Goal: Information Seeking & Learning: Find specific page/section

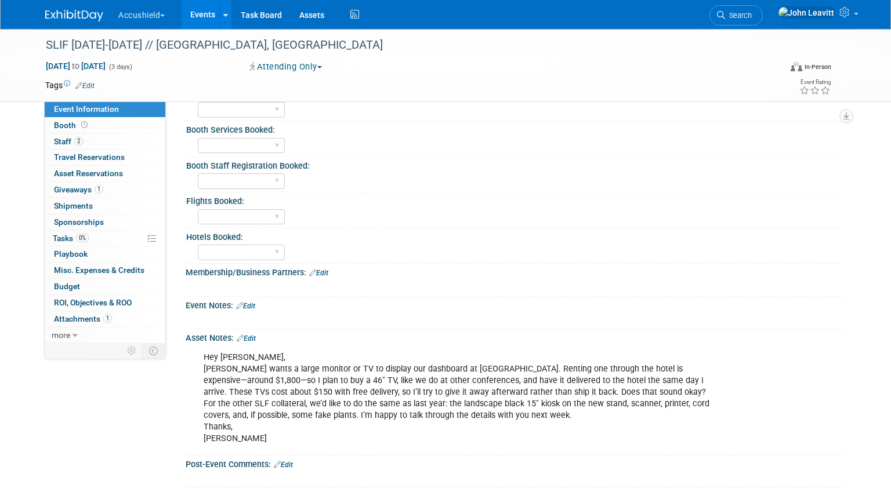
click at [85, 19] on img at bounding box center [74, 16] width 58 height 12
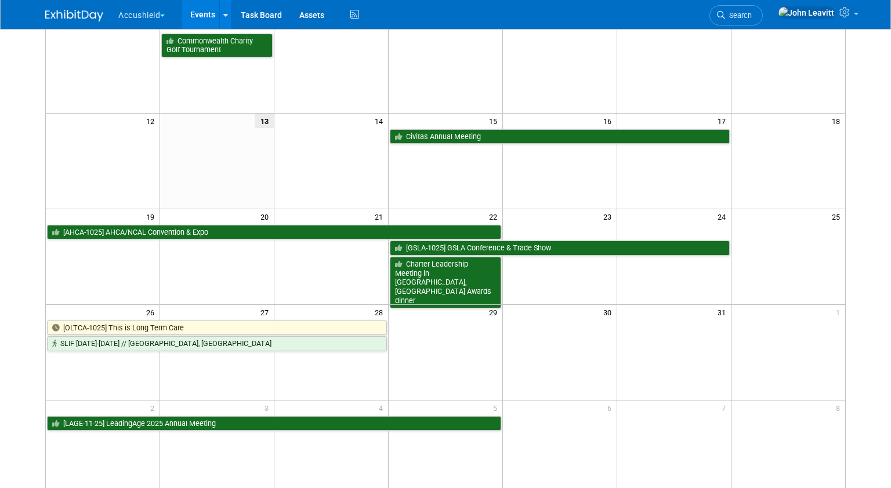
scroll to position [320, 0]
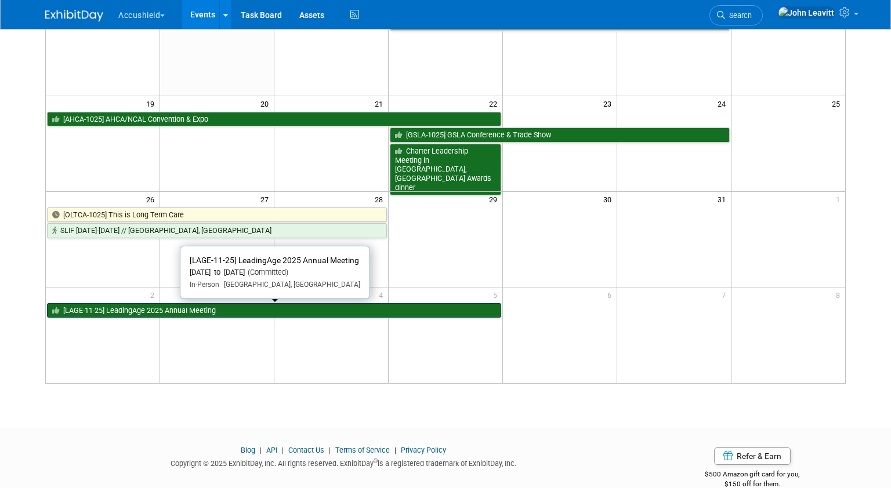
click at [180, 314] on link "[LAGE-11-25] LeadingAge 2025 Annual Meeting" at bounding box center [274, 310] width 454 height 15
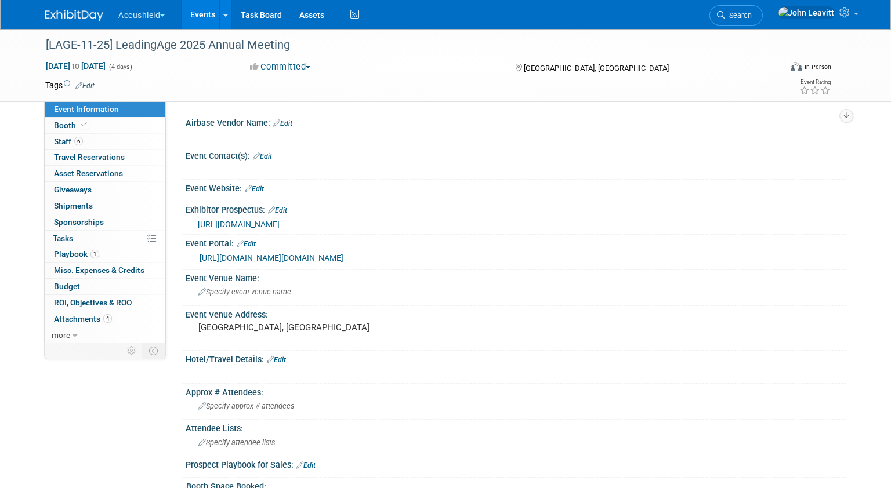
click at [247, 262] on link "https://mcca.ungerboeck.com/prod/app85.cshtml?aat=2b4b545476334b455335672f32667…" at bounding box center [272, 257] width 144 height 9
click at [238, 229] on div "https://leadingage.org/wp-content/uploads/2025/01/010725-AM25-Marketing-Deck.pdf" at bounding box center [517, 224] width 639 height 13
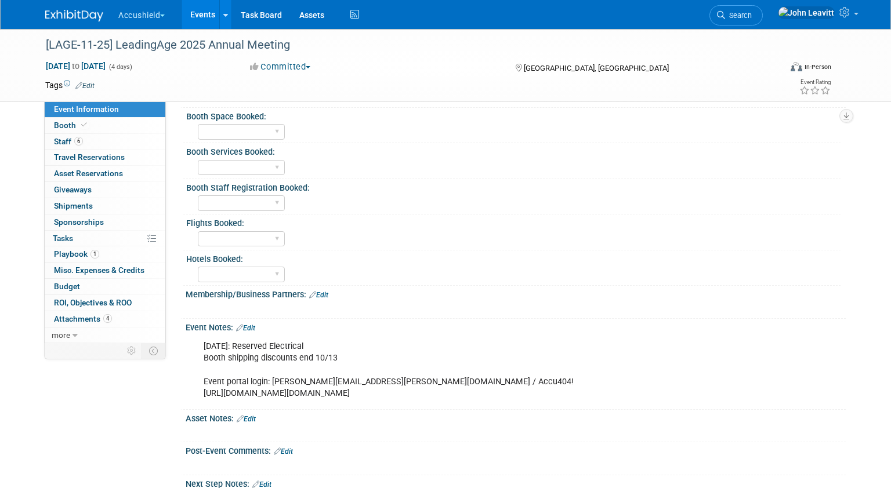
scroll to position [550, 0]
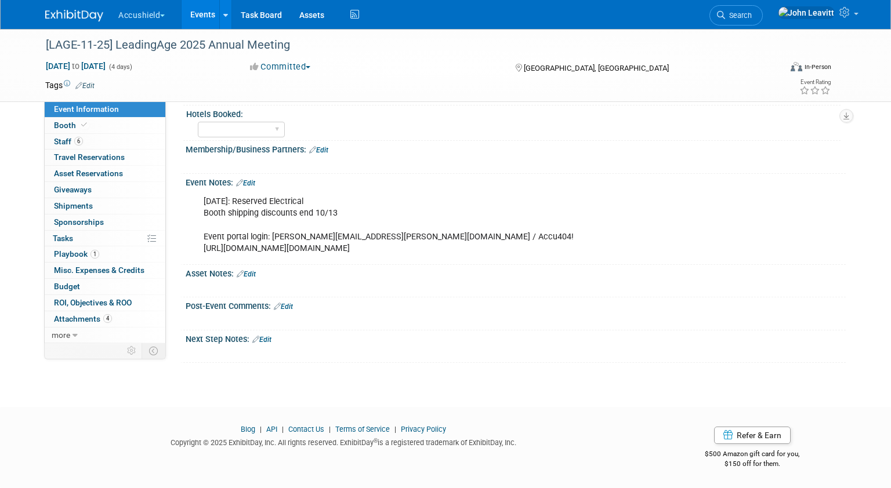
click at [217, 226] on div "9/18/25: Reserved Electrical Booth shipping discounts end 10/13 Event portal lo…" at bounding box center [456, 225] width 523 height 70
copy div "https://mcca.ungerboeck.com/prod/app85.cshtml?aat=2b4b545476334b455335672f32667…"
